Goal: Navigation & Orientation: Understand site structure

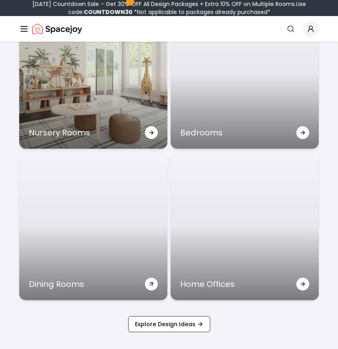
scroll to position [2586, 0]
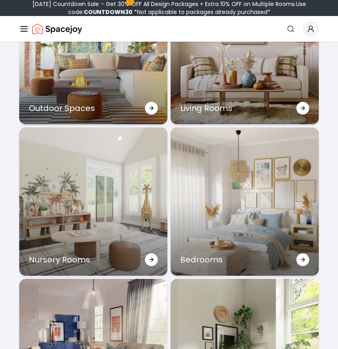
click at [25, 29] on icon "Global" at bounding box center [24, 29] width 10 height 10
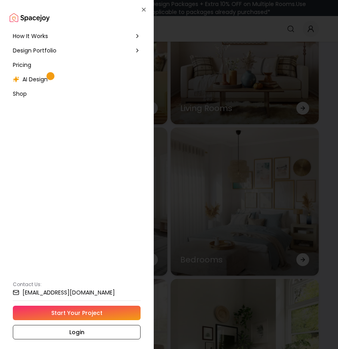
click at [139, 34] on icon at bounding box center [137, 36] width 6 height 6
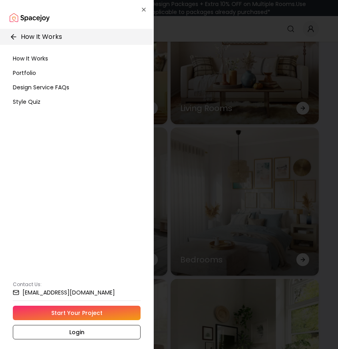
click at [15, 35] on icon at bounding box center [14, 37] width 8 height 8
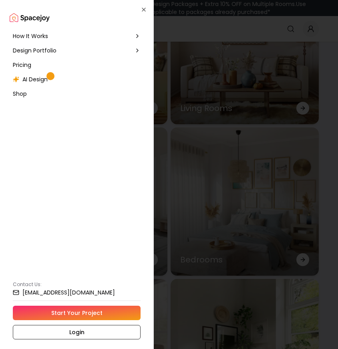
click at [139, 51] on icon at bounding box center [137, 50] width 6 height 6
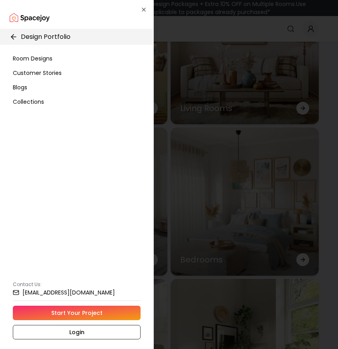
click at [226, 63] on div at bounding box center [169, 174] width 338 height 349
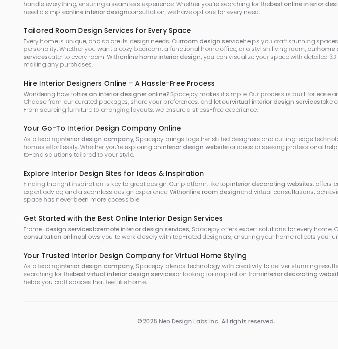
scroll to position [4738, 0]
